Goal: Navigation & Orientation: Find specific page/section

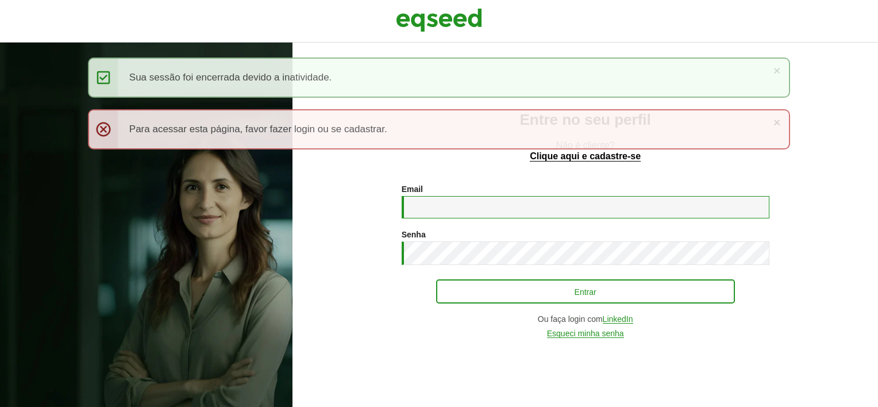
type input "**********"
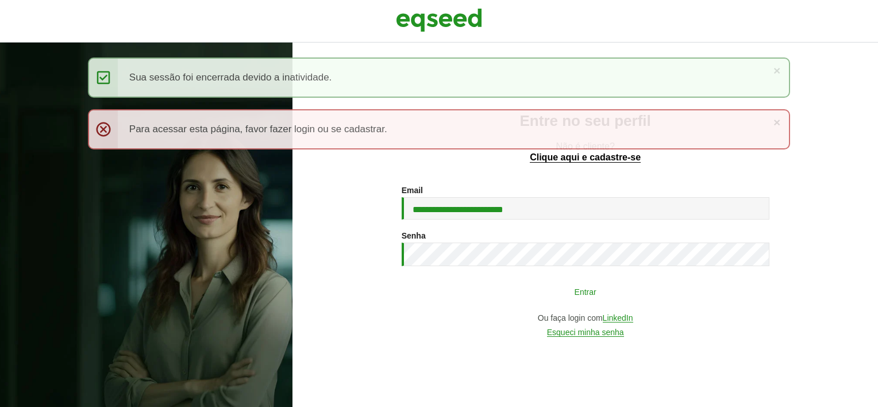
click at [522, 283] on button "Entrar" at bounding box center [585, 291] width 299 height 22
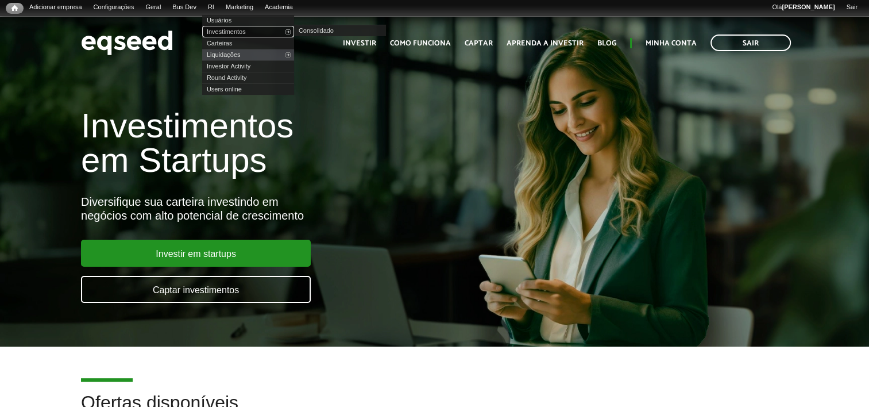
click at [240, 34] on link "Investimentos" at bounding box center [248, 31] width 92 height 11
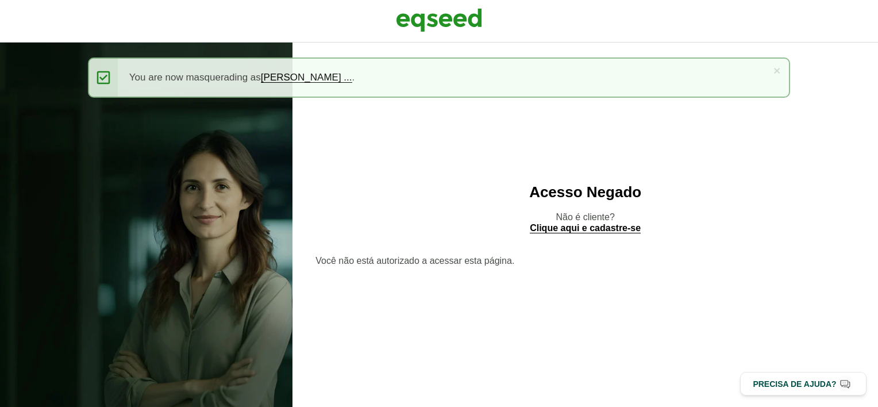
drag, startPoint x: 381, startPoint y: 18, endPoint x: 402, endPoint y: 23, distance: 21.7
click at [395, 23] on div at bounding box center [439, 21] width 878 height 43
click at [407, 17] on img at bounding box center [439, 20] width 86 height 29
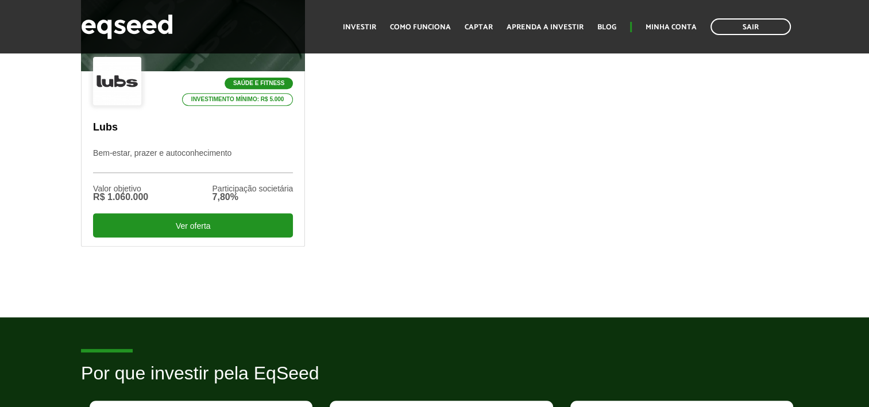
scroll to position [689, 0]
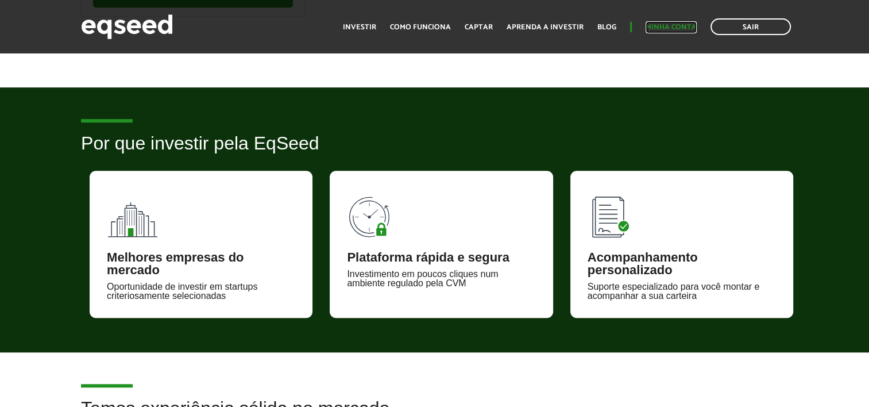
click at [686, 24] on link "Minha conta" at bounding box center [671, 27] width 51 height 7
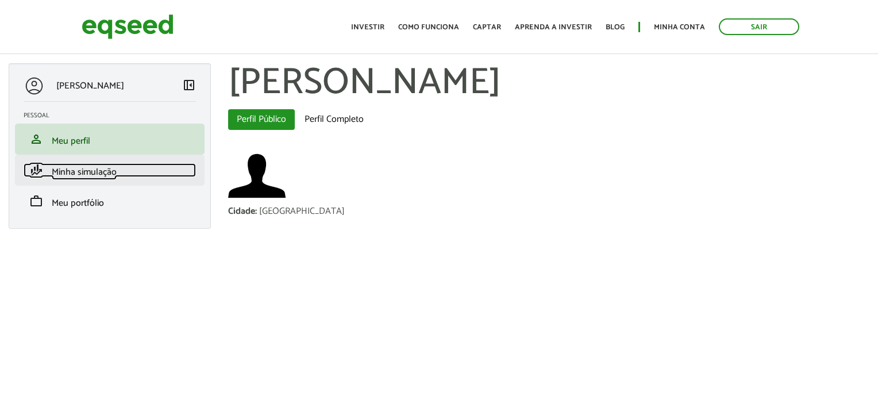
click at [104, 178] on span "Minha simulação" at bounding box center [84, 172] width 65 height 16
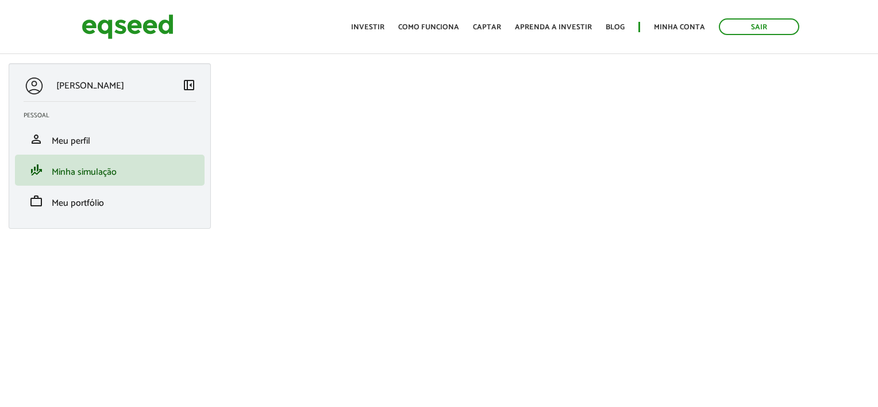
click at [145, 202] on link "work Meu portfólio" at bounding box center [110, 201] width 172 height 14
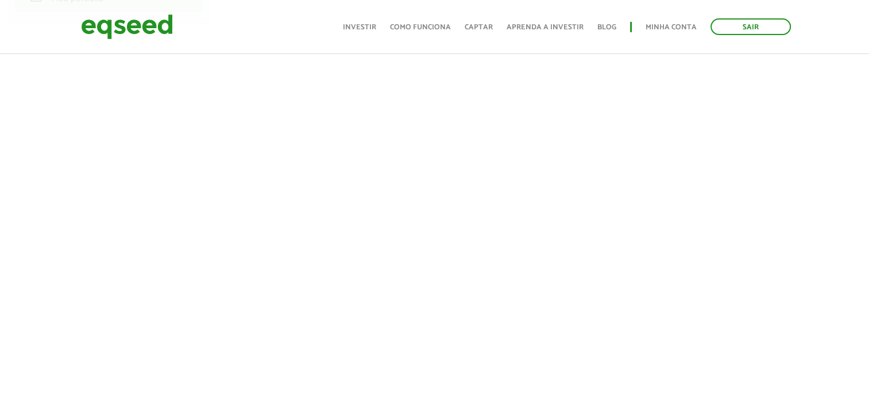
scroll to position [230, 0]
click at [765, 23] on link "Sair" at bounding box center [750, 26] width 80 height 17
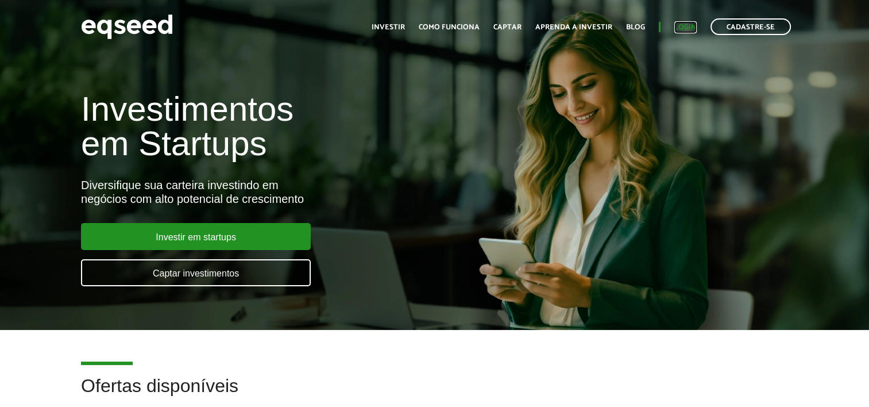
click at [692, 29] on link "Login" at bounding box center [685, 27] width 22 height 7
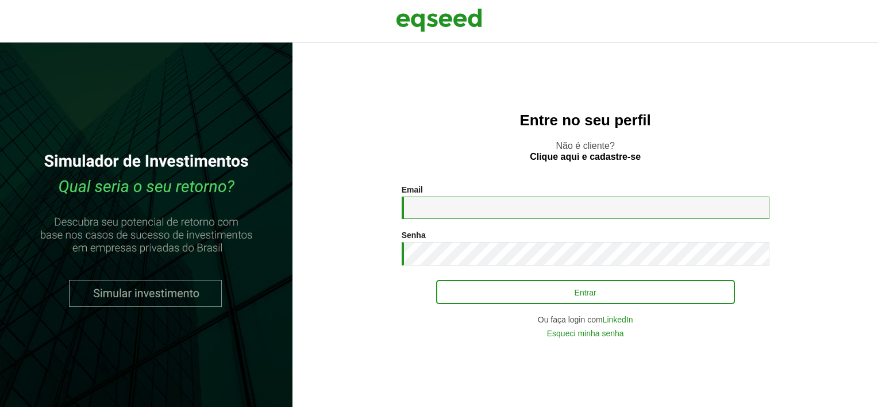
type input "**********"
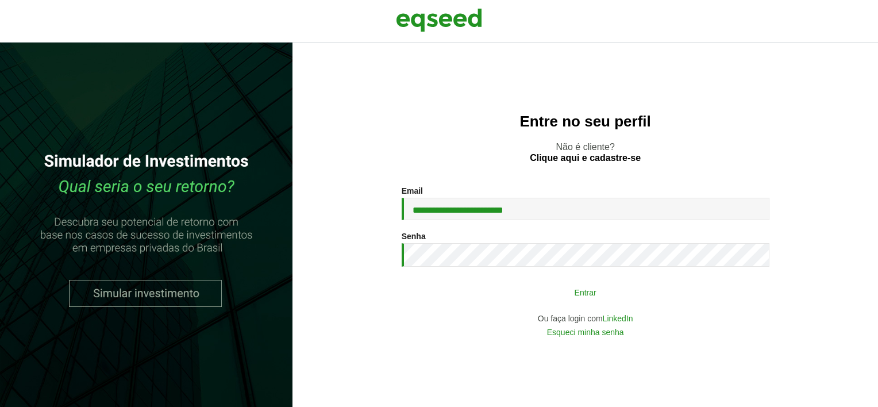
click at [531, 293] on button "Entrar" at bounding box center [585, 292] width 299 height 22
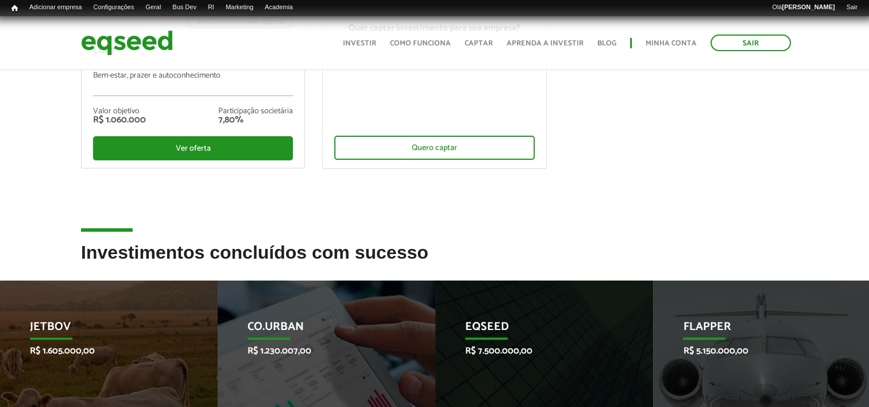
scroll to position [402, 0]
